Goal: Navigation & Orientation: Find specific page/section

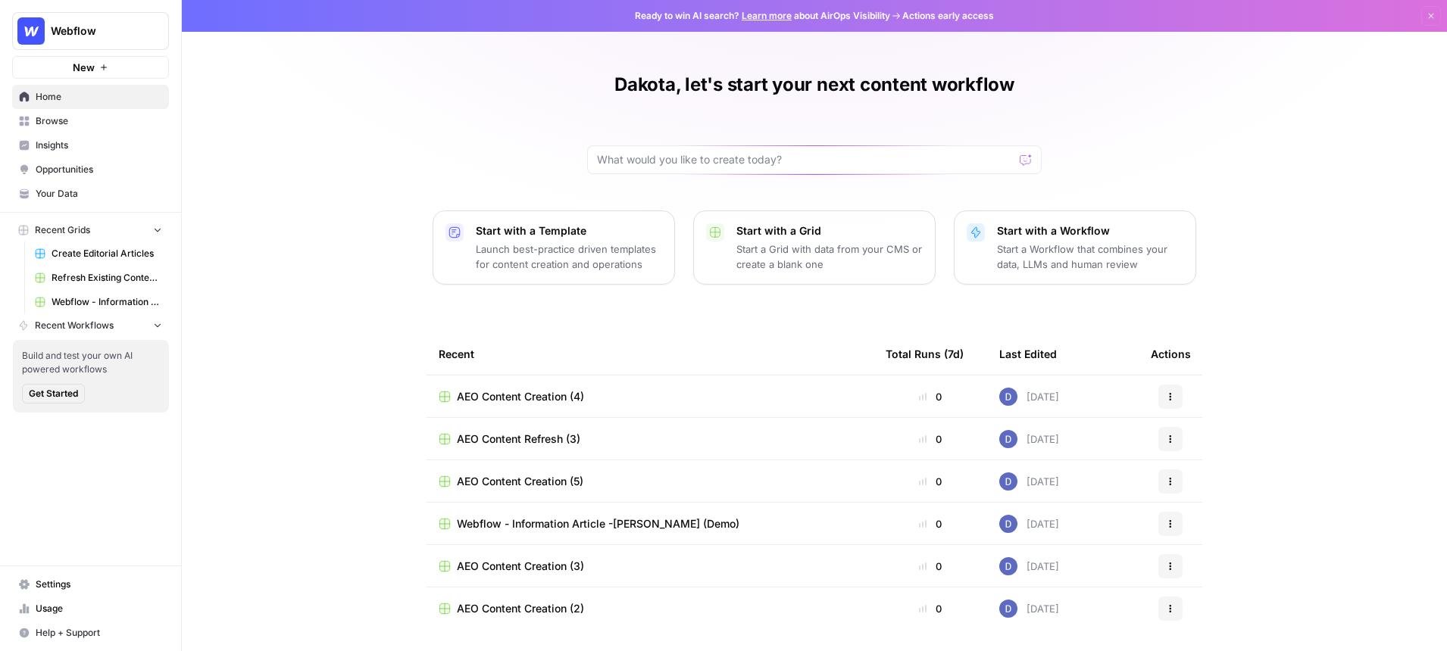
click at [71, 171] on span "Opportunities" at bounding box center [99, 170] width 126 height 14
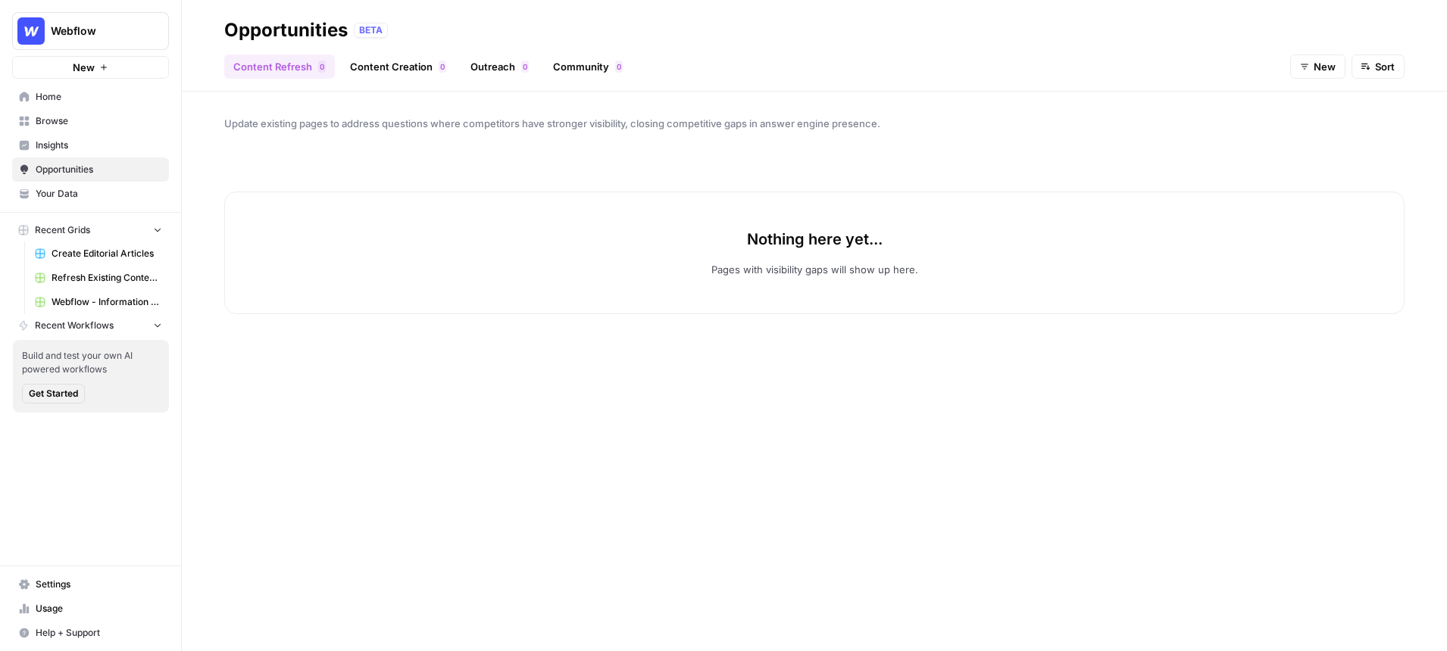
click at [1321, 69] on span "New" at bounding box center [1324, 66] width 22 height 15
click at [1315, 96] on span "All" at bounding box center [1330, 102] width 54 height 15
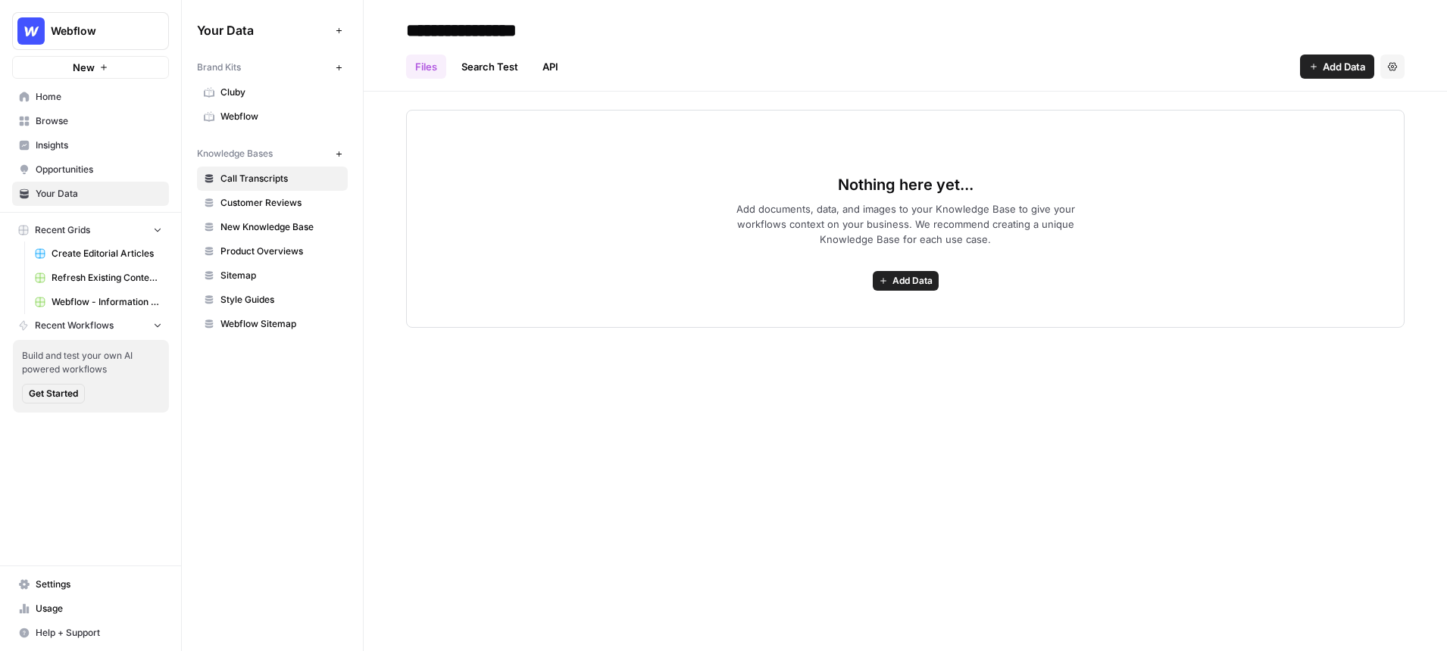
click at [250, 110] on span "Webflow" at bounding box center [280, 117] width 120 height 14
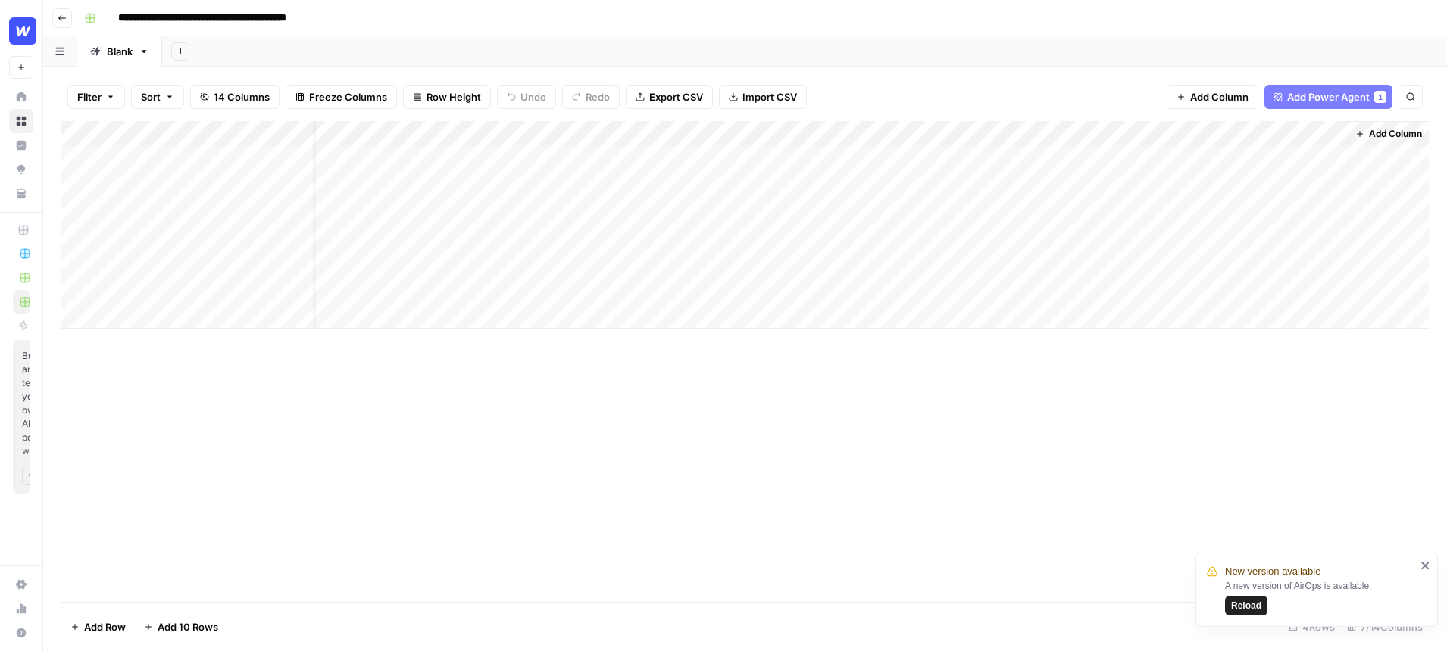
scroll to position [0, 34]
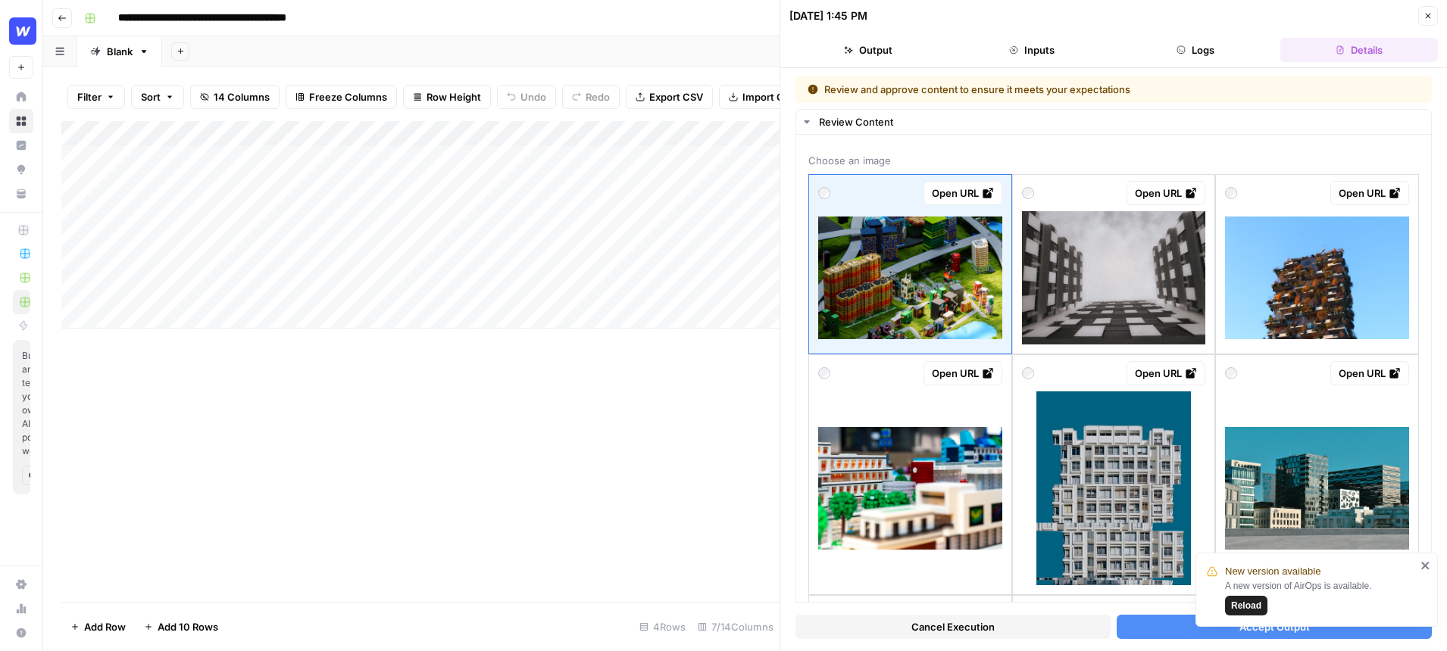
click at [1428, 16] on icon "button" at bounding box center [1427, 16] width 5 height 5
